Goal: Task Accomplishment & Management: Use online tool/utility

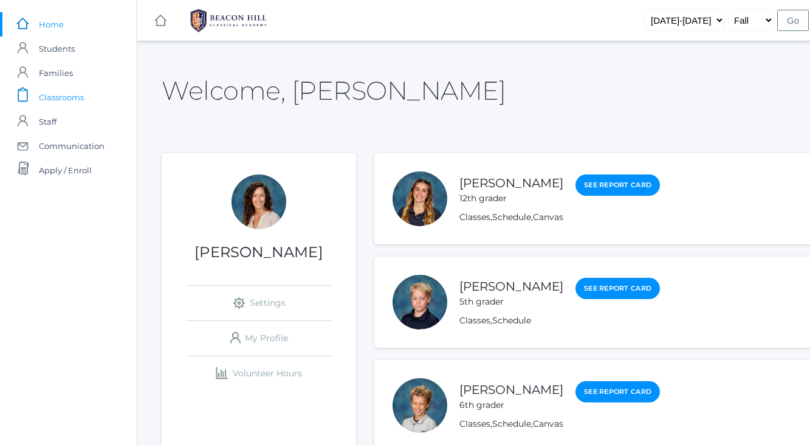
click at [67, 96] on span "Classrooms" at bounding box center [61, 97] width 45 height 24
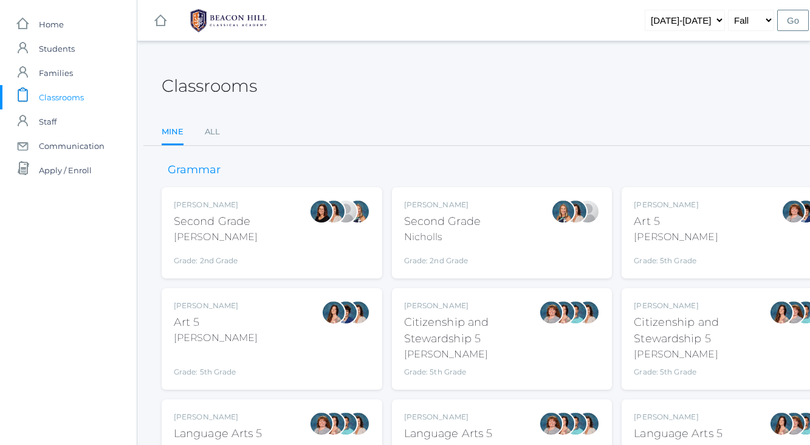
click at [220, 230] on div "Balli" at bounding box center [216, 237] width 84 height 15
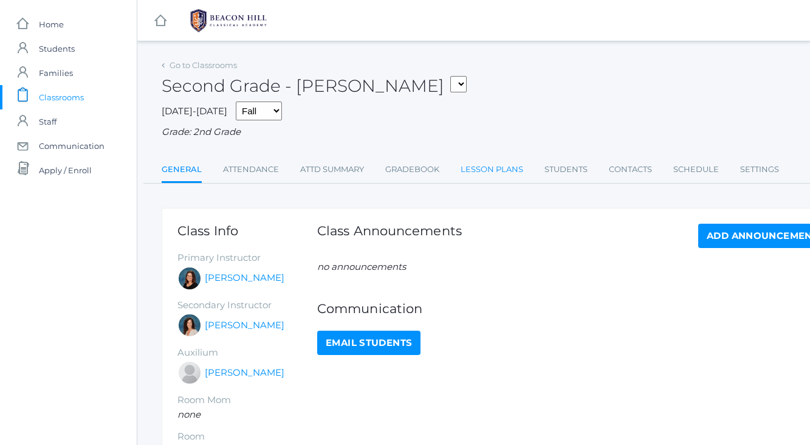
click at [495, 172] on link "Lesson Plans" at bounding box center [492, 169] width 63 height 24
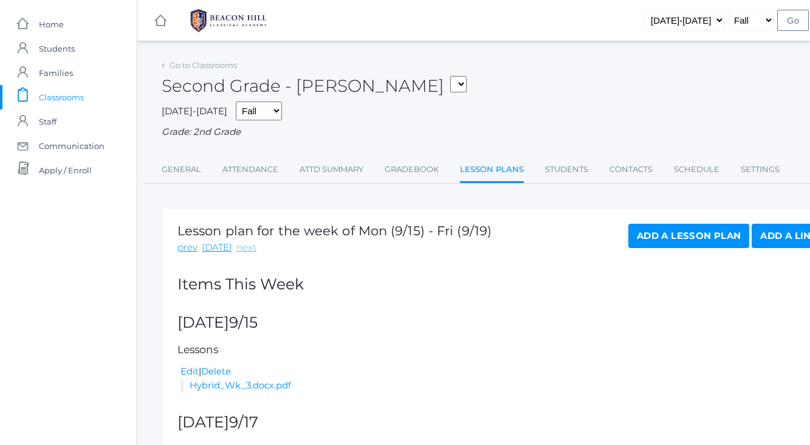
click at [236, 249] on link "next" at bounding box center [246, 248] width 20 height 14
click at [190, 247] on link "prev" at bounding box center [187, 248] width 20 height 14
click at [238, 245] on link "next" at bounding box center [246, 248] width 20 height 14
click at [223, 387] on link "Hybrid_Wk_4.pdf" at bounding box center [230, 385] width 80 height 12
